Goal: Task Accomplishment & Management: Manage account settings

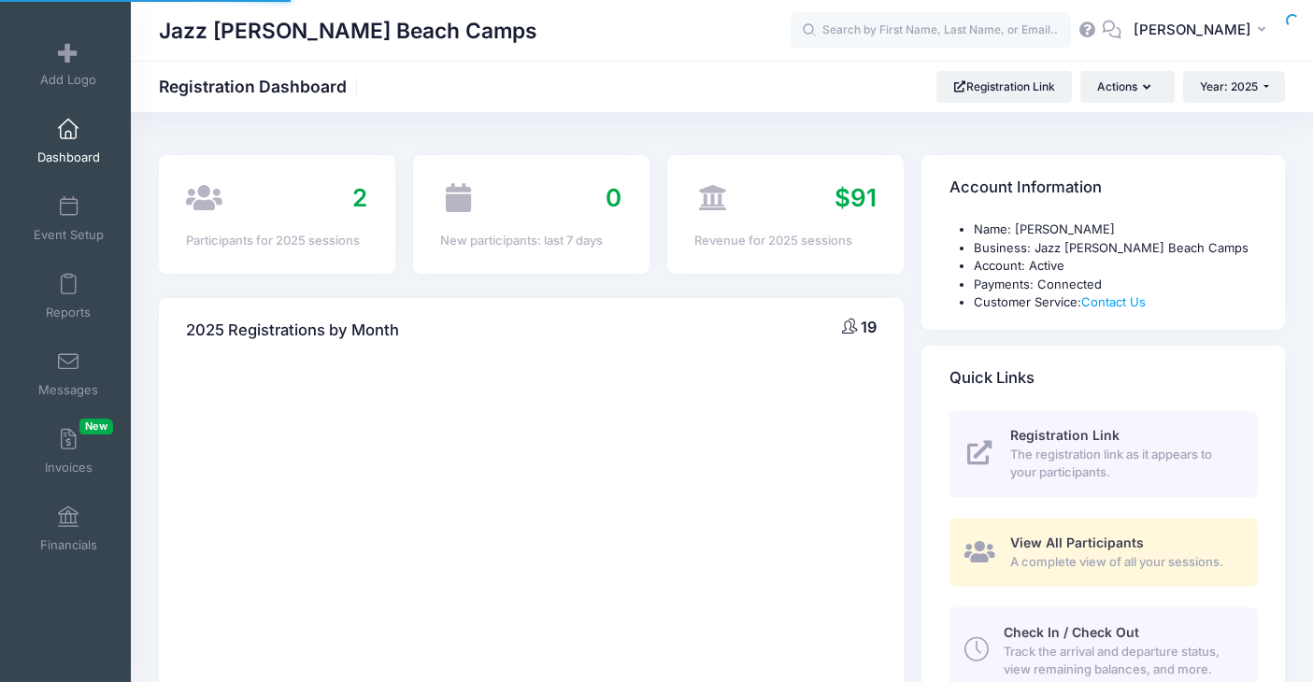
select select
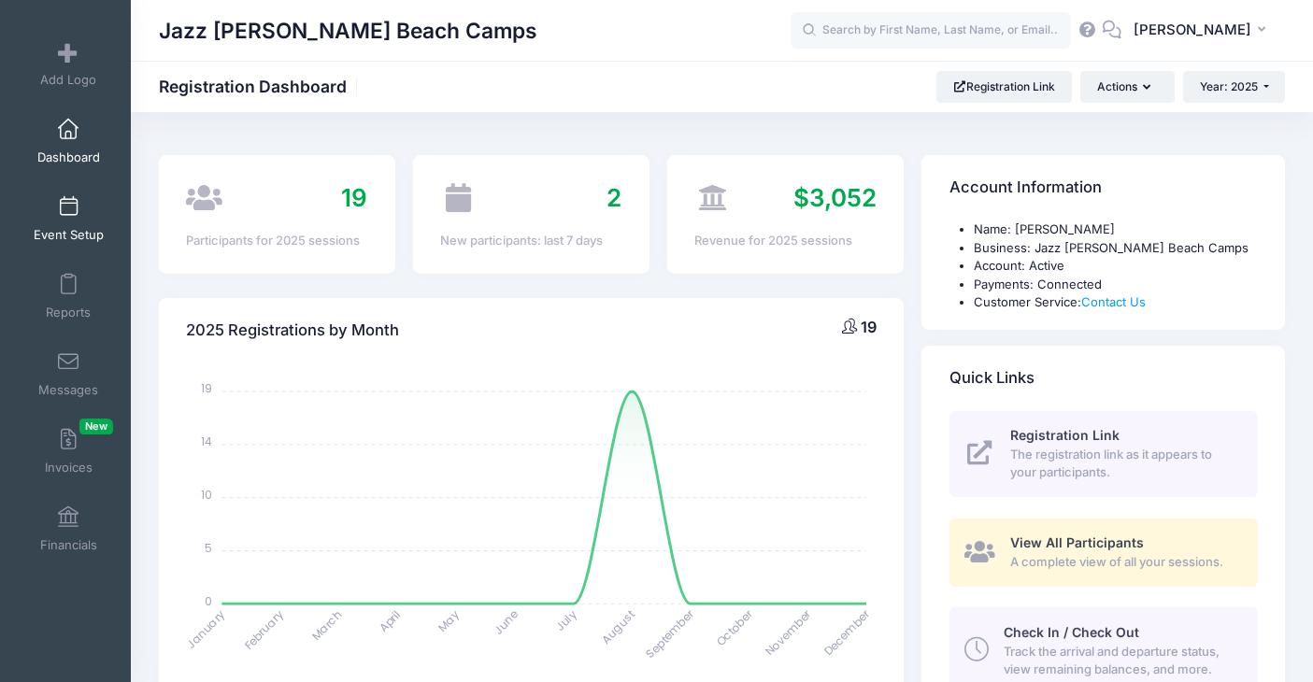
click at [48, 210] on link "Event Setup" at bounding box center [68, 218] width 89 height 65
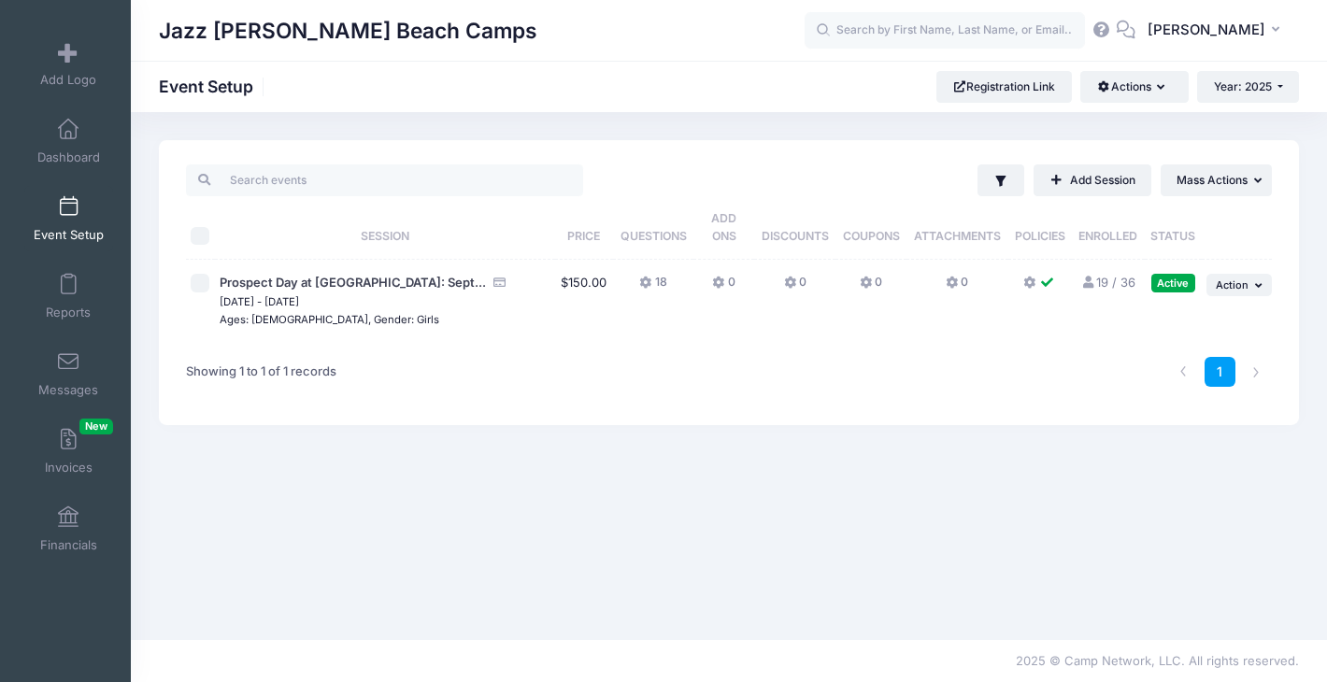
click at [1094, 280] on icon at bounding box center [1088, 283] width 15 height 12
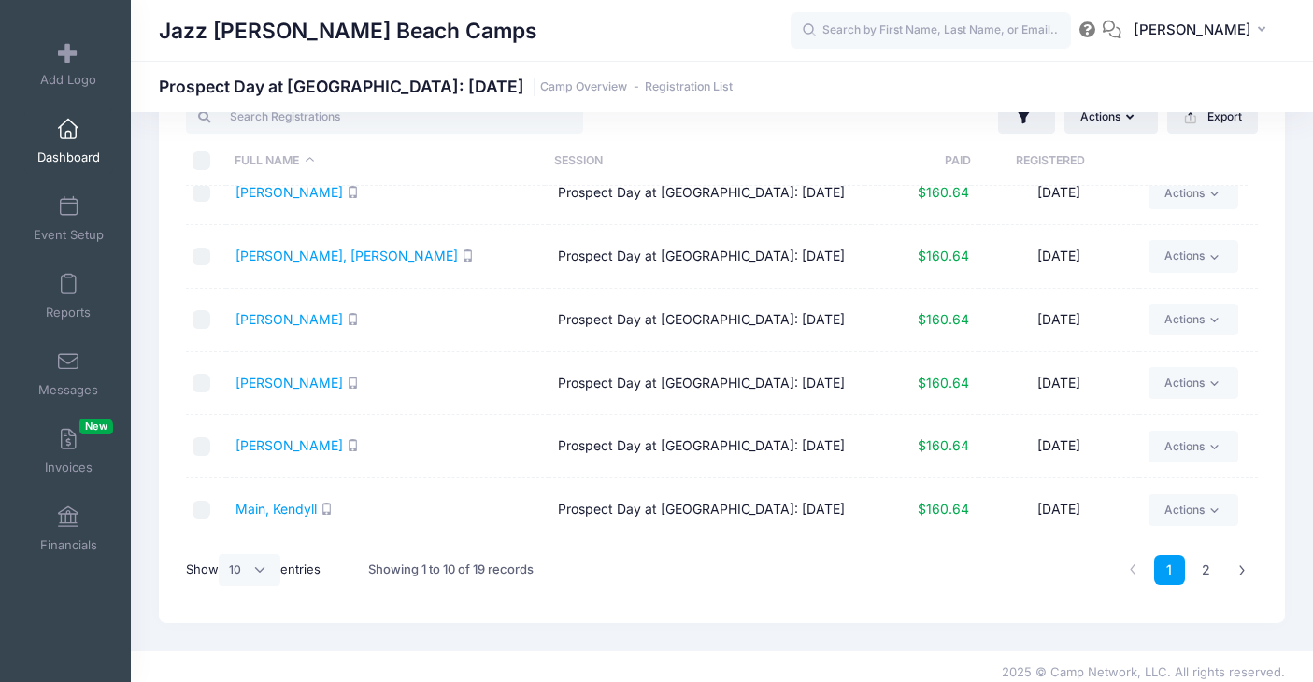
scroll to position [79, 0]
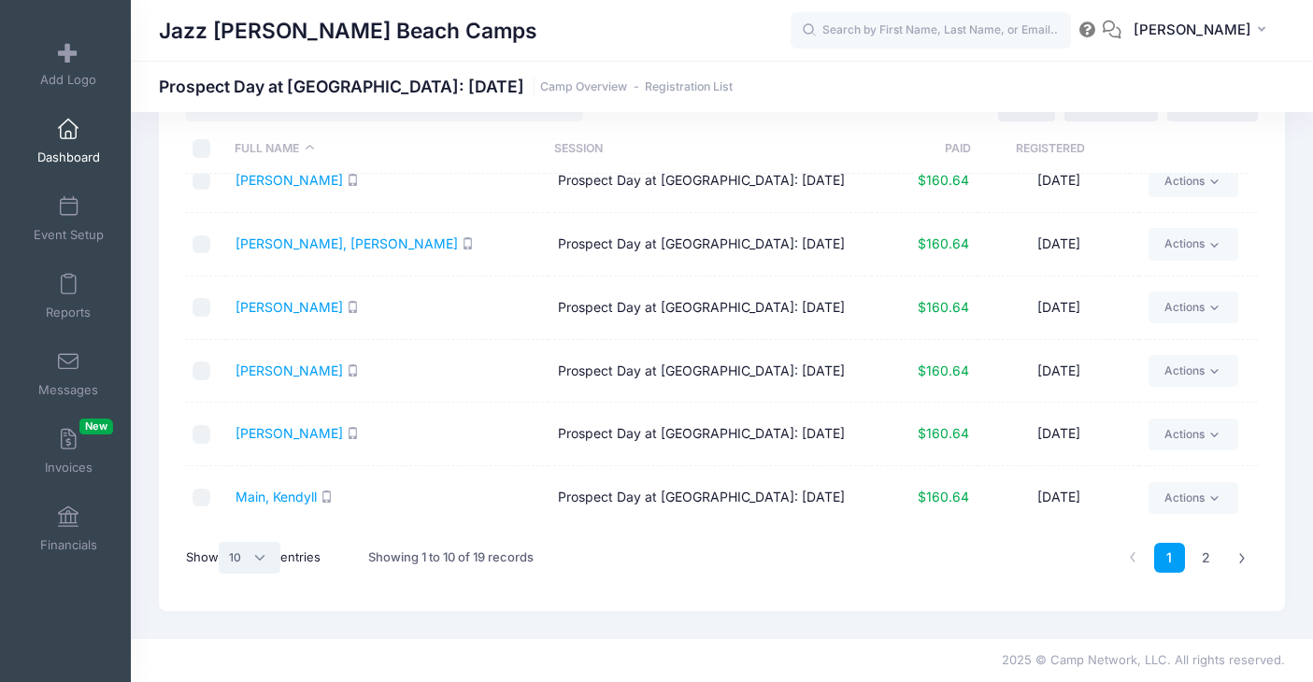
click at [264, 564] on select "All 10 25 50" at bounding box center [250, 558] width 62 height 32
select select "25"
